Goal: Transaction & Acquisition: Purchase product/service

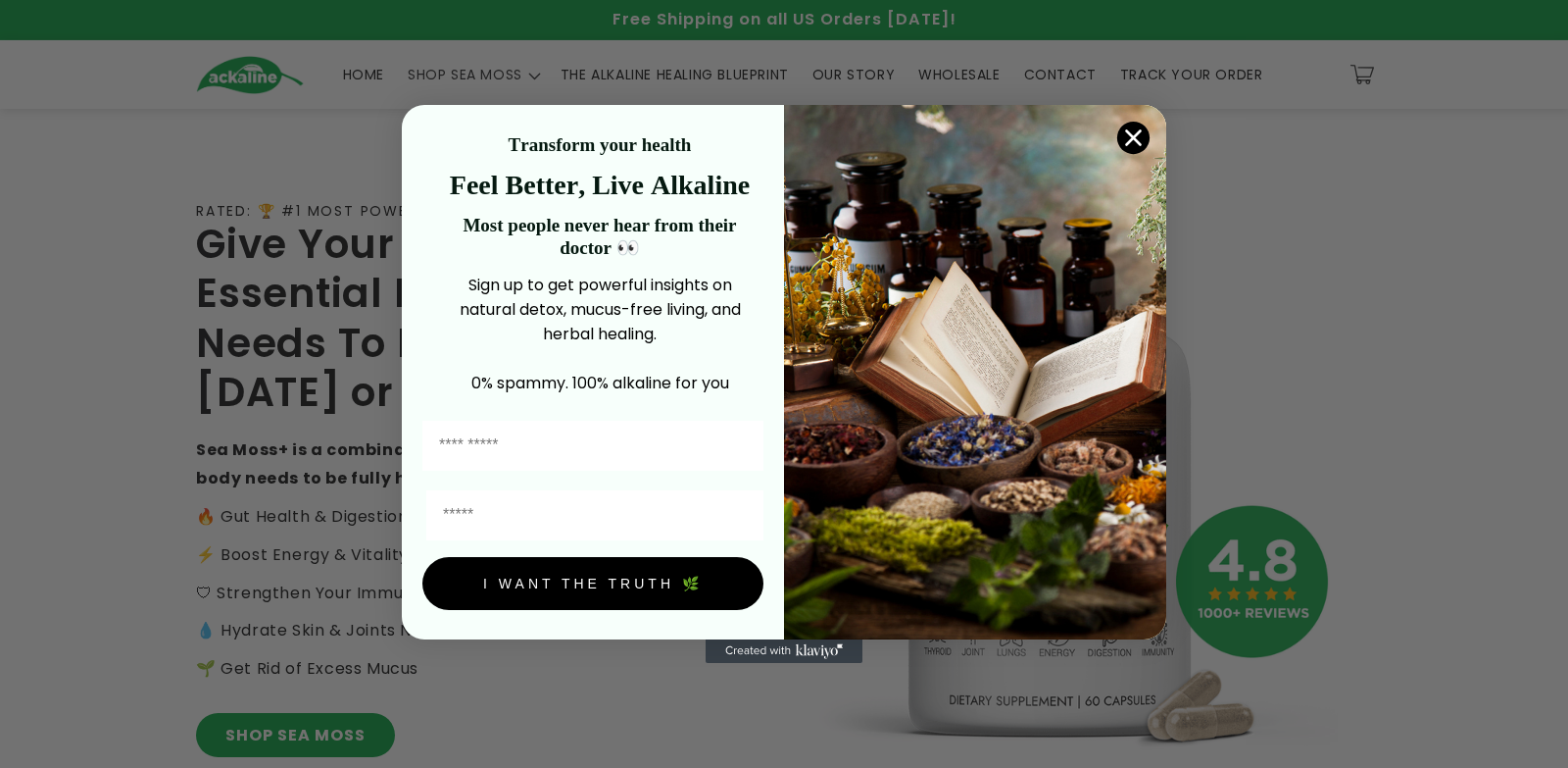
click at [1128, 137] on circle "Close dialog" at bounding box center [1133, 137] width 33 height 33
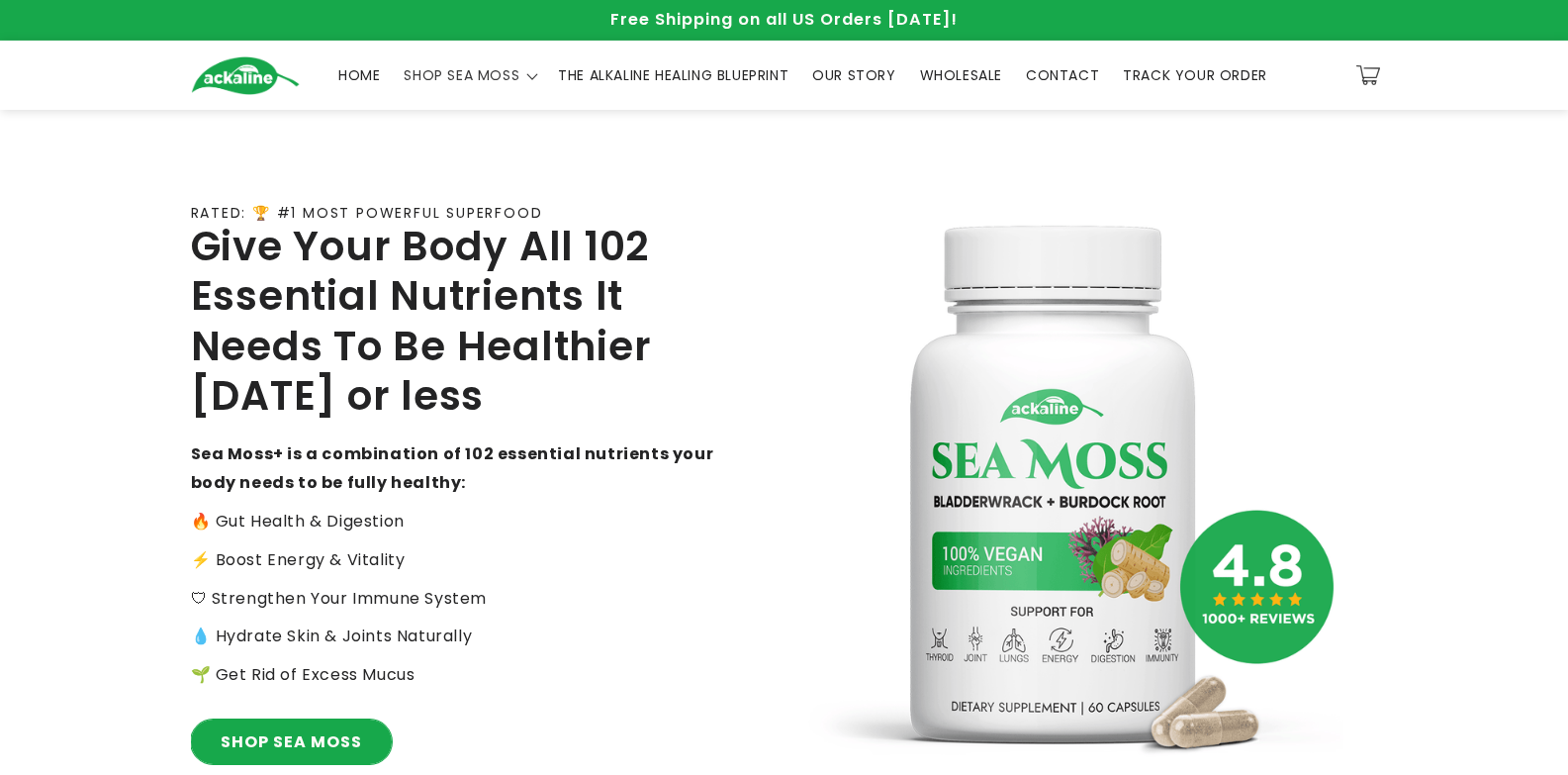
click at [332, 762] on link "SHOP SEA MOSS" at bounding box center [292, 741] width 201 height 45
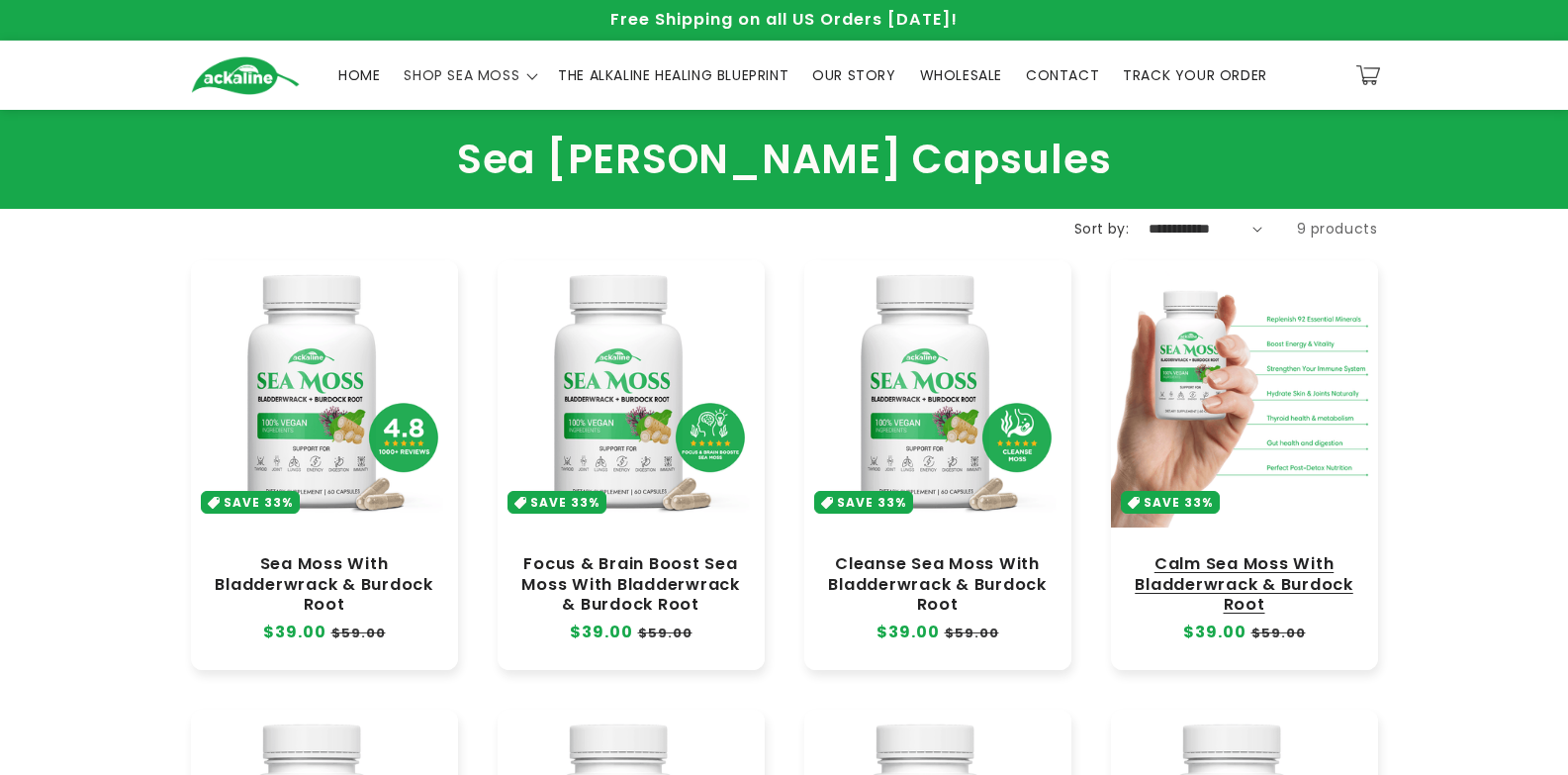
click at [1333, 554] on link "Calm Sea Moss With Bladderwrack & Burdock Root" at bounding box center [1244, 584] width 227 height 60
